Goal: Download file/media

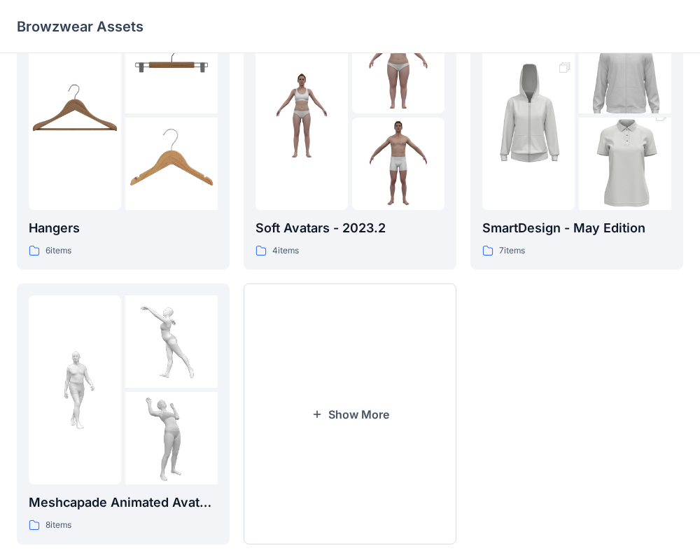
scroll to position [359, 0]
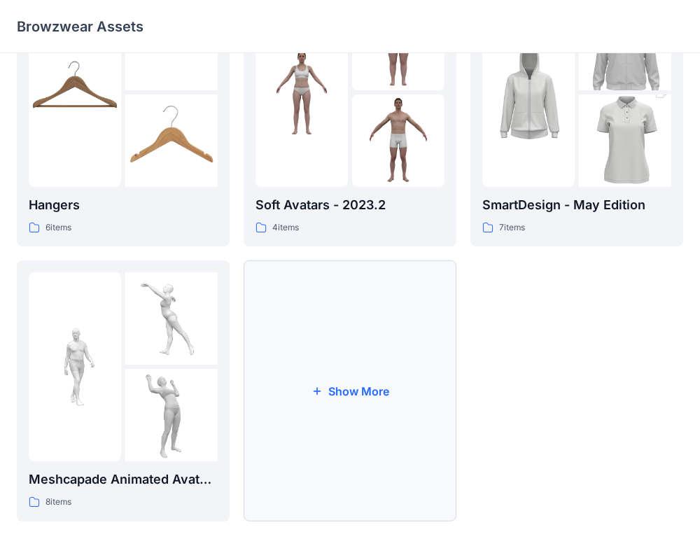
click at [360, 392] on button "Show More" at bounding box center [349, 390] width 213 height 261
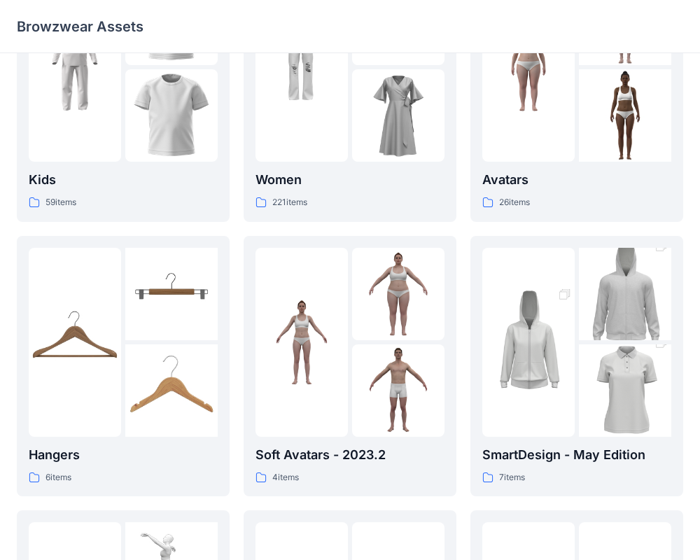
scroll to position [0, 0]
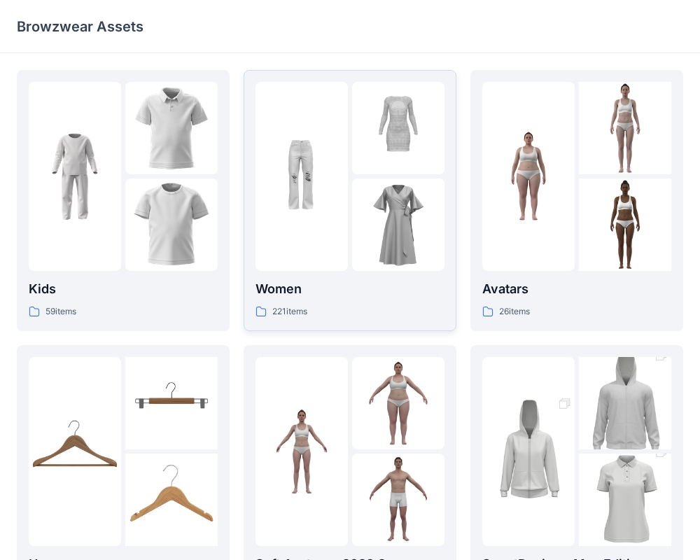
click at [379, 209] on img at bounding box center [398, 224] width 92 height 92
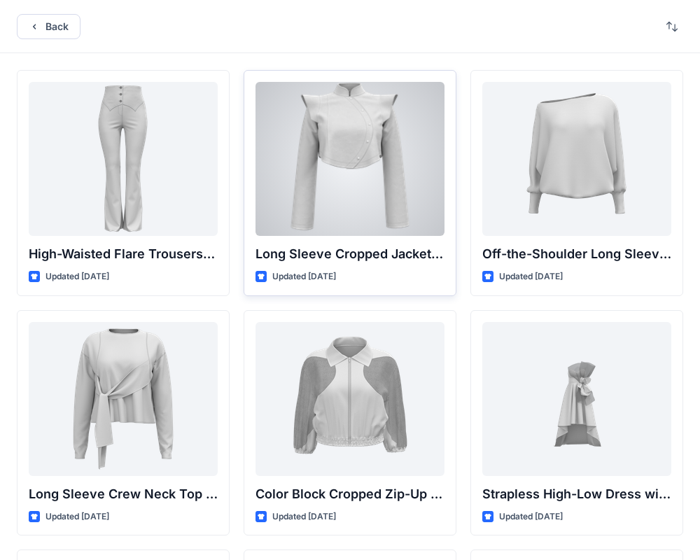
click at [353, 171] on div at bounding box center [349, 159] width 189 height 154
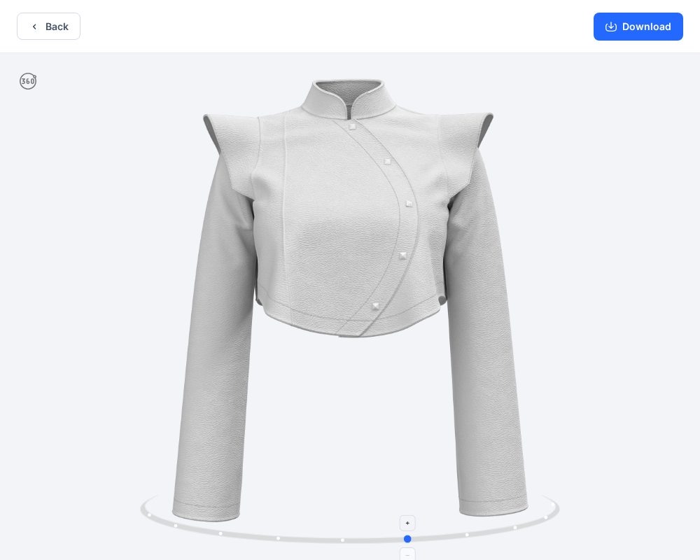
drag, startPoint x: 312, startPoint y: 539, endPoint x: 372, endPoint y: 532, distance: 60.5
click at [372, 532] on icon at bounding box center [351, 521] width 423 height 52
click at [636, 24] on button "Download" at bounding box center [638, 27] width 90 height 28
